Goal: Information Seeking & Learning: Learn about a topic

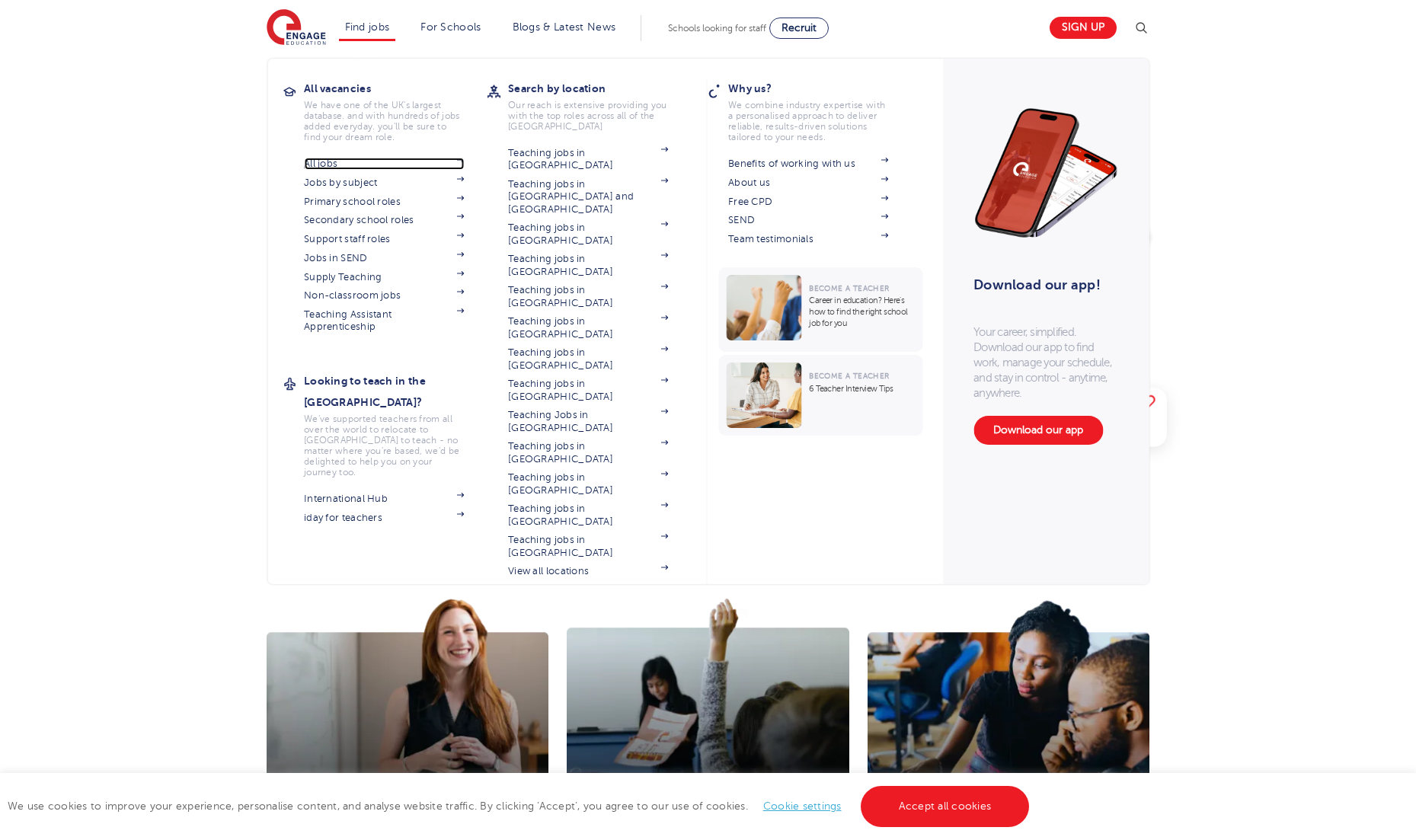
click at [355, 159] on link "All jobs" at bounding box center [384, 164] width 160 height 12
click at [770, 168] on link "Benefits of working with us" at bounding box center [808, 164] width 160 height 12
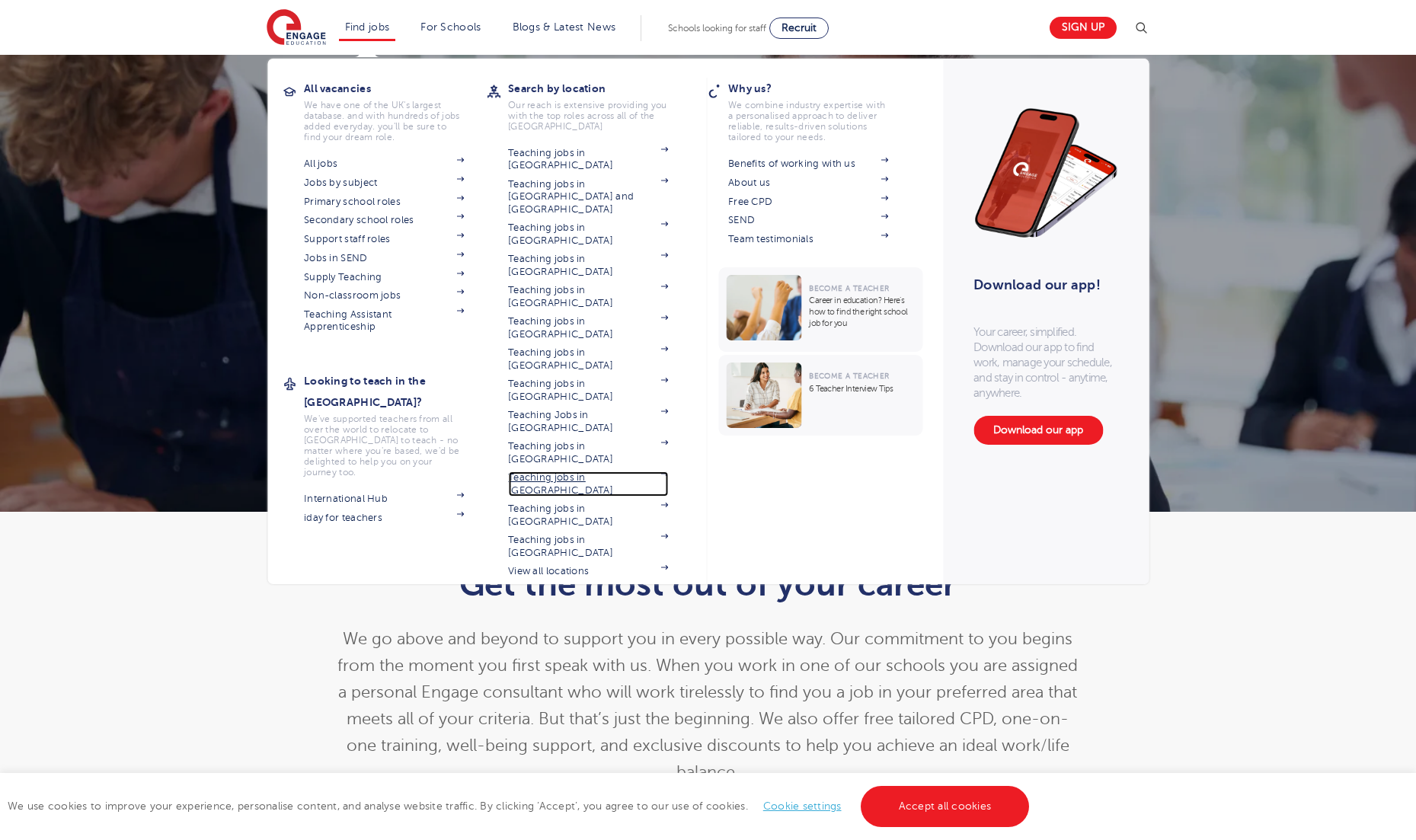
click at [615, 472] on link "Teaching jobs in [GEOGRAPHIC_DATA]" at bounding box center [588, 484] width 160 height 25
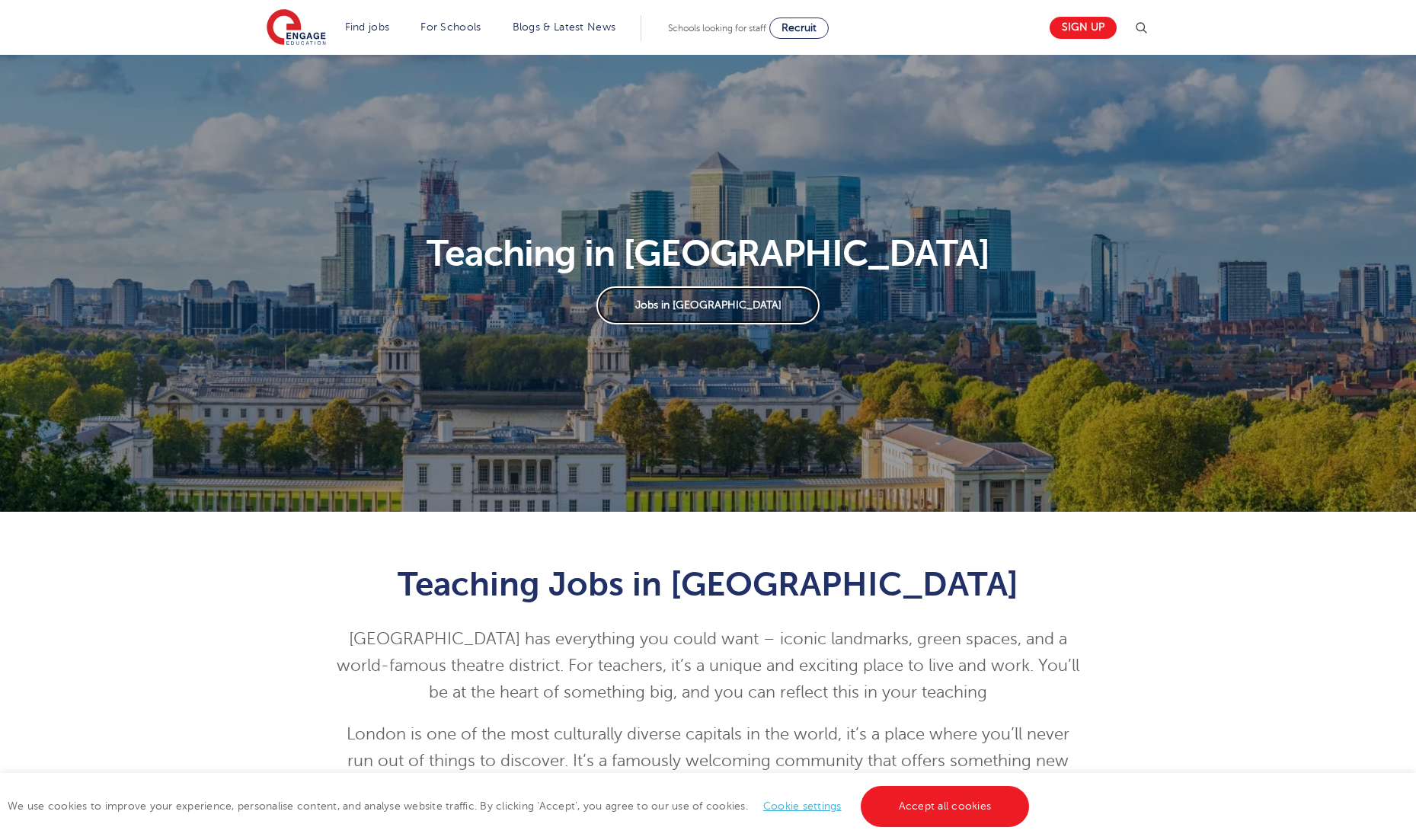
click at [694, 304] on link "Jobs in London" at bounding box center [708, 306] width 223 height 38
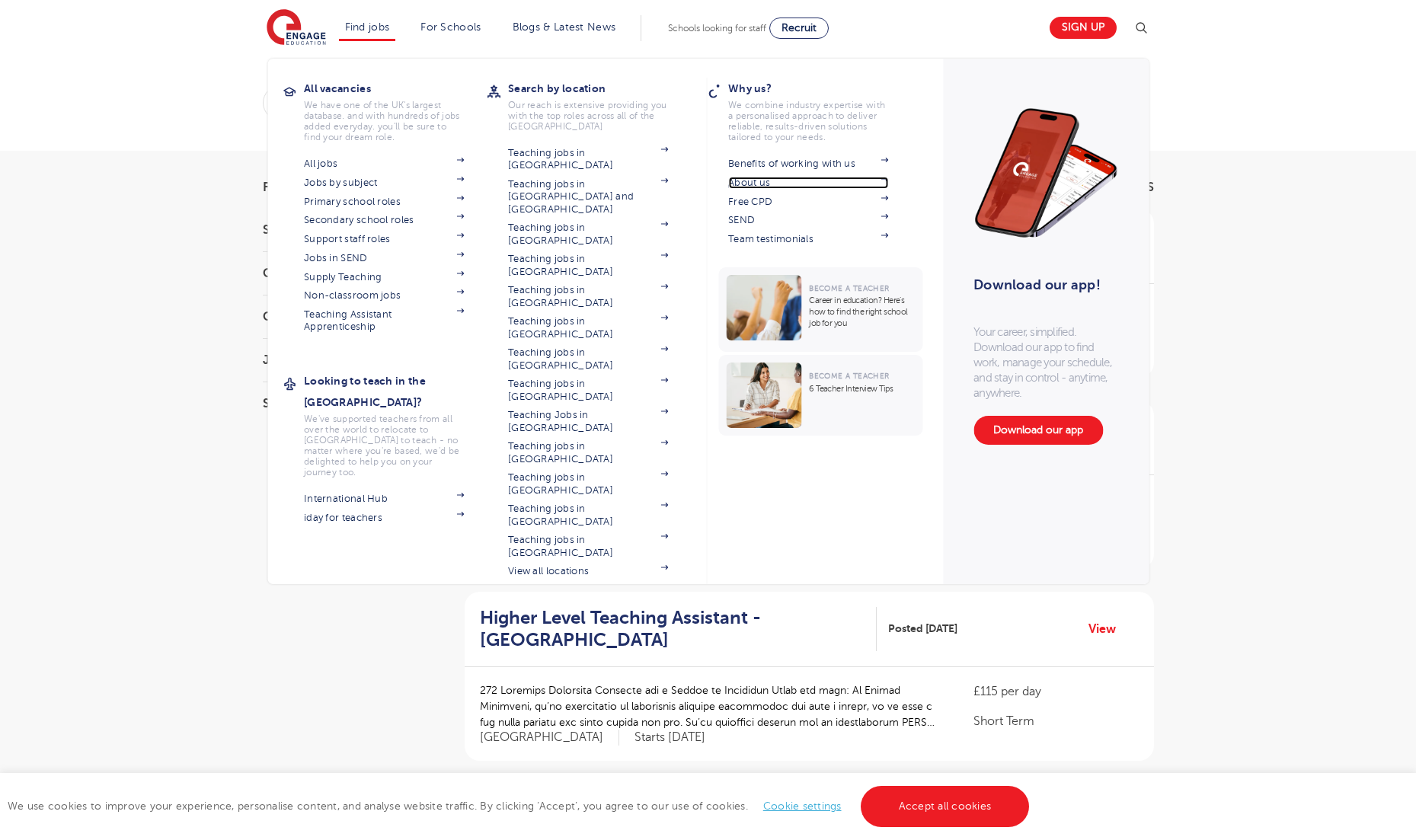
click at [769, 181] on link "About us" at bounding box center [808, 182] width 160 height 12
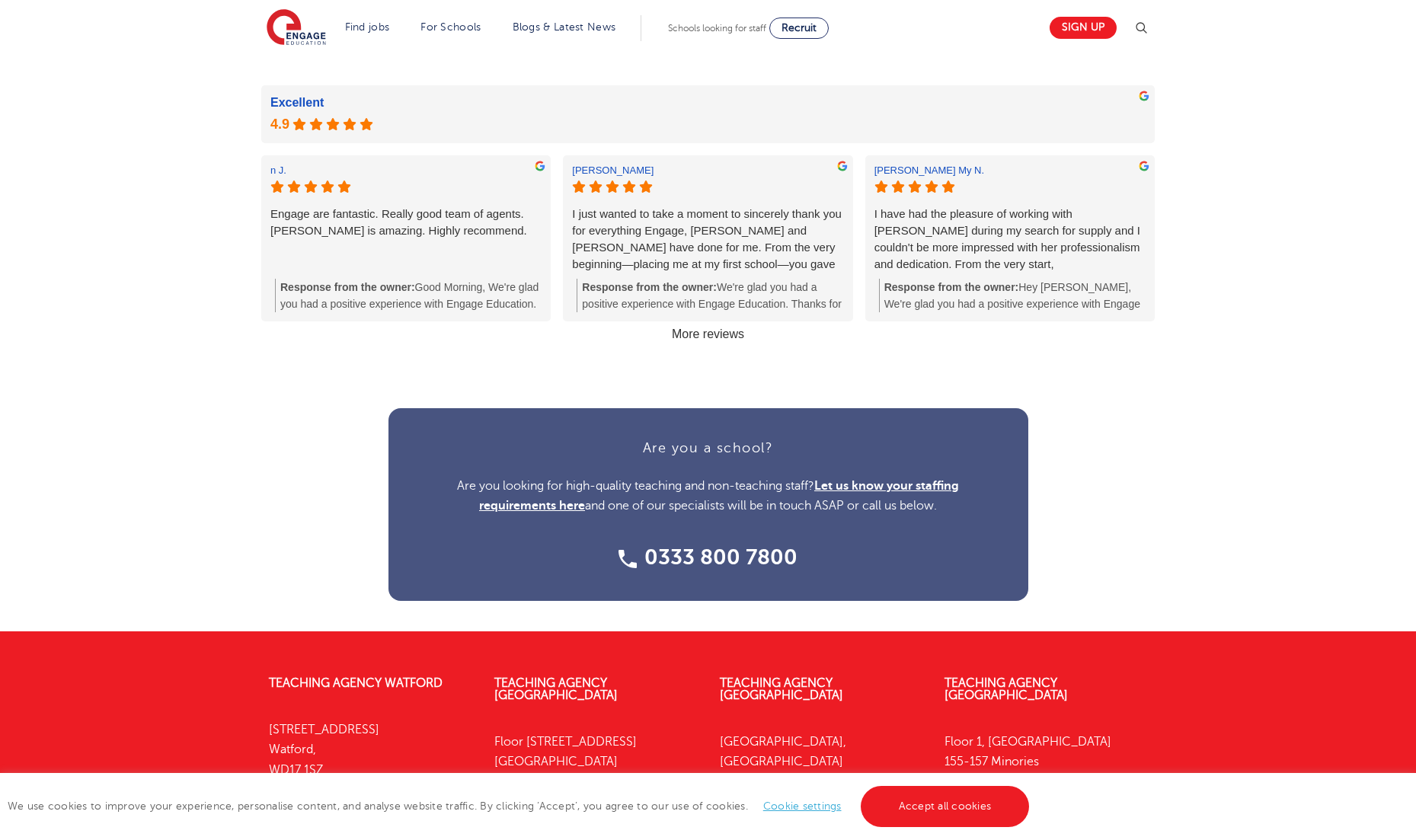
scroll to position [1790, 0]
